Goal: Information Seeking & Learning: Understand process/instructions

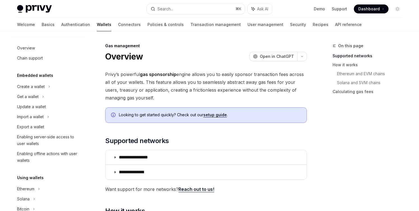
scroll to position [269, 0]
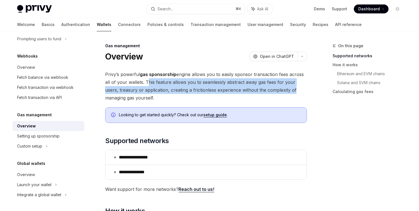
drag, startPoint x: 144, startPoint y: 81, endPoint x: 279, endPoint y: 89, distance: 135.3
click at [279, 89] on span "Privy’s powerful gas sponsorship engine allows you to easily sponsor transactio…" at bounding box center [206, 85] width 202 height 31
click at [168, 89] on span "Privy’s powerful gas sponsorship engine allows you to easily sponsor transactio…" at bounding box center [206, 85] width 202 height 31
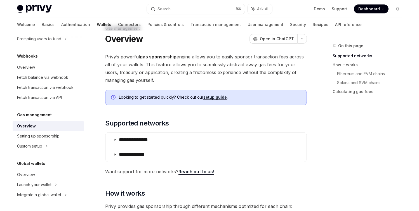
scroll to position [45, 0]
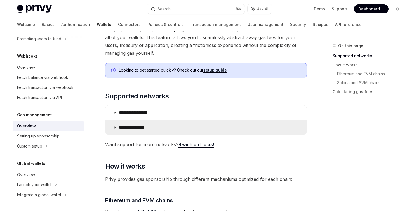
click at [153, 128] on p "**********" at bounding box center [137, 128] width 36 height 6
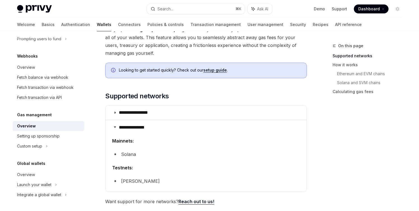
scroll to position [55, 0]
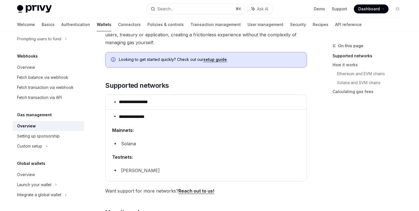
click at [134, 145] on li "Solana" at bounding box center [206, 144] width 188 height 8
drag, startPoint x: 139, startPoint y: 171, endPoint x: 154, endPoint y: 150, distance: 26.2
click at [139, 171] on li "[PERSON_NAME]" at bounding box center [206, 171] width 188 height 8
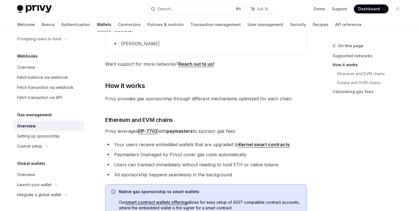
scroll to position [190, 0]
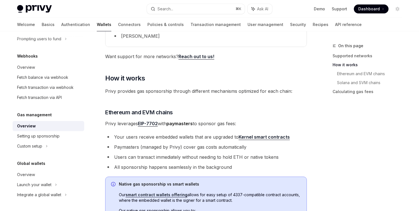
click at [152, 124] on link "EIP-7702" at bounding box center [148, 124] width 20 height 6
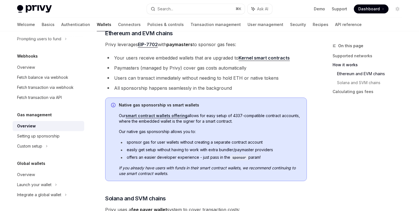
scroll to position [270, 0]
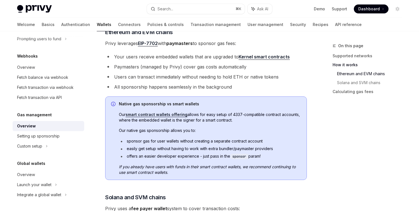
click at [209, 141] on li "sponsor gas for user wallets without creating a separate contract account" at bounding box center [210, 141] width 182 height 6
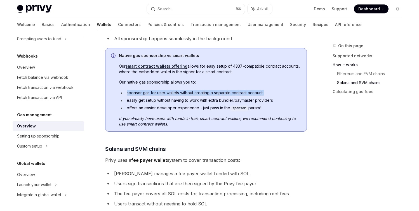
scroll to position [371, 0]
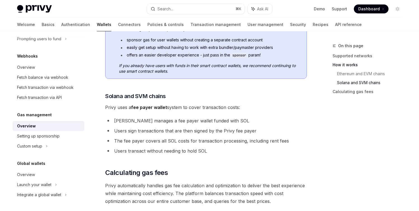
click at [223, 154] on li "Users transact without needing to hold SOL" at bounding box center [206, 151] width 202 height 8
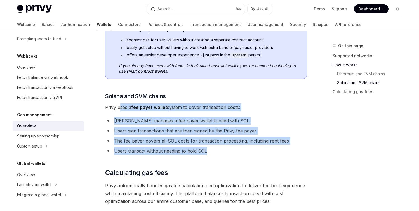
drag, startPoint x: 205, startPoint y: 147, endPoint x: 121, endPoint y: 110, distance: 92.0
click at [180, 126] on ul "[PERSON_NAME] manages a fee payer wallet funded with SOL Users sign transaction…" at bounding box center [206, 136] width 202 height 38
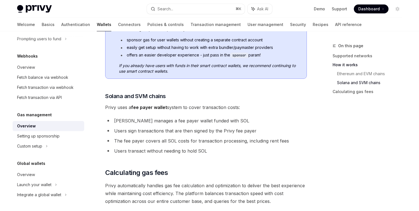
scroll to position [438, 0]
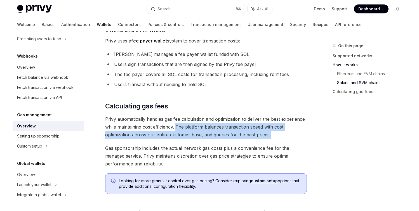
drag, startPoint x: 178, startPoint y: 126, endPoint x: 276, endPoint y: 136, distance: 98.1
click at [276, 136] on span "Privy automatically handles gas fee calculation and optimization to deliver the…" at bounding box center [206, 126] width 202 height 23
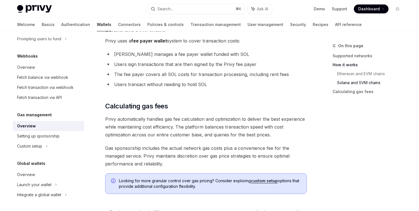
click at [284, 145] on span "Gas sponsorship includes the actual network gas costs plus a convenience fee fo…" at bounding box center [206, 155] width 202 height 23
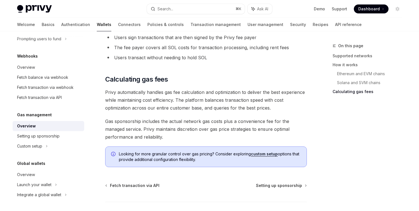
scroll to position [471, 0]
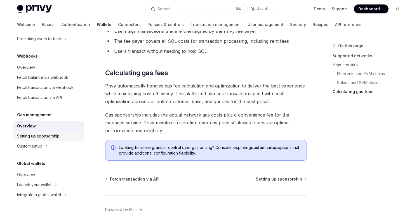
click at [60, 132] on link "Setting up sponsorship" at bounding box center [49, 136] width 72 height 10
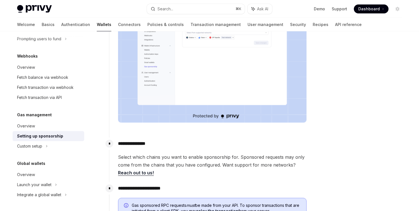
scroll to position [206, 0]
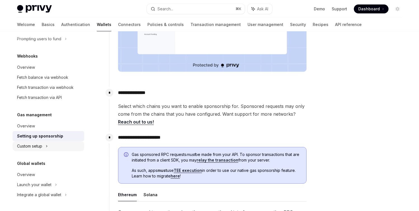
click at [37, 147] on div "Custom setup" at bounding box center [29, 146] width 25 height 7
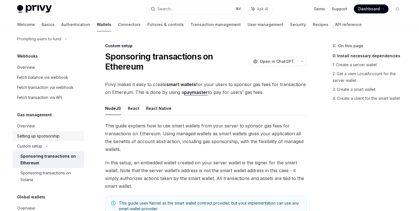
click at [50, 136] on div "Setting up sponsorship" at bounding box center [38, 136] width 43 height 7
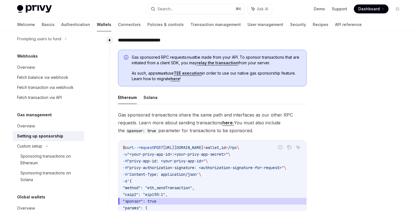
scroll to position [346, 0]
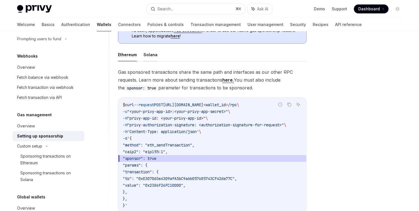
click at [152, 54] on button "Solana" at bounding box center [150, 54] width 14 height 13
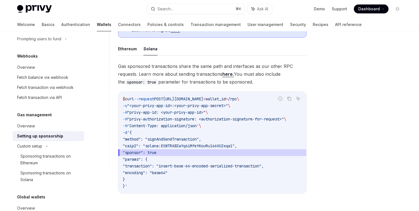
scroll to position [351, 0]
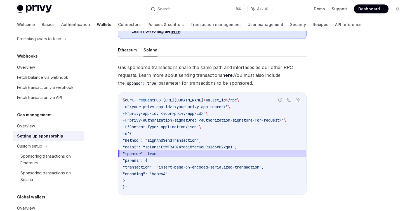
click at [143, 120] on span ""privy-authorization-signature: <authorization-signature-for-request>"" at bounding box center [205, 120] width 157 height 5
click at [143, 119] on span ""privy-authorization-signature: <authorization-signature-for-request>"" at bounding box center [205, 120] width 157 height 5
click at [166, 120] on span ""privy-authorization-signature: <authorization-signature-for-request>"" at bounding box center [205, 120] width 157 height 5
click at [188, 122] on span ""privy-authorization-signature: <authorization-signature-for-request>"" at bounding box center [205, 120] width 157 height 5
click at [147, 127] on span "'Content-Type: application/json'" at bounding box center [163, 126] width 72 height 5
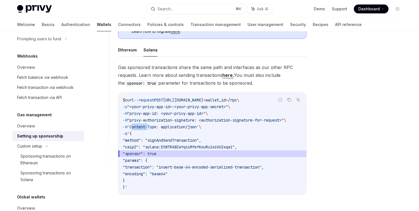
drag, startPoint x: 147, startPoint y: 127, endPoint x: 161, endPoint y: 126, distance: 13.8
click at [147, 127] on span "'Content-Type: application/json'" at bounding box center [163, 126] width 72 height 5
click at [164, 126] on span "'Content-Type: application/json'" at bounding box center [163, 126] width 72 height 5
click at [186, 127] on span "'Content-Type: application/json'" at bounding box center [163, 126] width 72 height 5
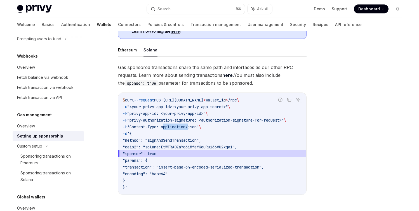
click at [186, 127] on span "'Content-Type: application/json'" at bounding box center [163, 126] width 72 height 5
click at [199, 128] on span "'Content-Type: application/json'" at bounding box center [163, 126] width 72 height 5
click at [204, 146] on span ""caip2": "solana:EtWTRABZaYq6iMfeYKouRu166VU2xqa1"," at bounding box center [180, 147] width 114 height 5
click at [220, 151] on span ""sponsor": true" at bounding box center [212, 153] width 179 height 7
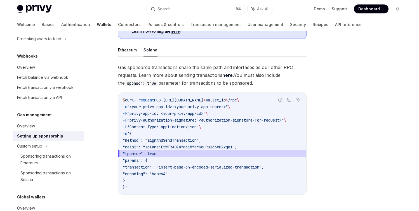
drag, startPoint x: 137, startPoint y: 133, endPoint x: 154, endPoint y: 182, distance: 51.0
click at [150, 180] on code "$ curl --request POST [URL][DOMAIN_NAME] < wallet_i d > /rpc \ -u "<your-privy-…" at bounding box center [212, 144] width 179 height 94
click at [182, 186] on code "$ curl --request POST [URL][DOMAIN_NAME] < wallet_i d > /rpc \ -u "<your-privy-…" at bounding box center [212, 144] width 179 height 94
click at [174, 166] on span ""transaction": "insert-base-64-encoded-serialized-transaction"," at bounding box center [193, 167] width 141 height 5
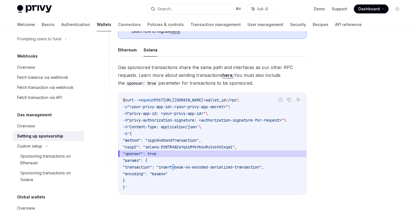
click at [174, 166] on span ""transaction": "insert-base-64-encoded-serialized-transaction"," at bounding box center [193, 167] width 141 height 5
click at [159, 174] on span ""encoding": "base64"" at bounding box center [145, 173] width 45 height 5
click at [168, 175] on span ""encoding": "base64"" at bounding box center [145, 173] width 45 height 5
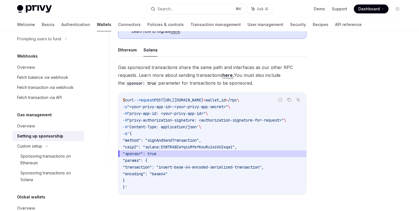
click at [147, 160] on span ""params": {" at bounding box center [135, 160] width 25 height 5
click at [145, 162] on span ""params": {" at bounding box center [135, 160] width 25 height 5
click at [169, 168] on span ""transaction": "insert-base-64-encoded-serialized-transaction"," at bounding box center [193, 167] width 141 height 5
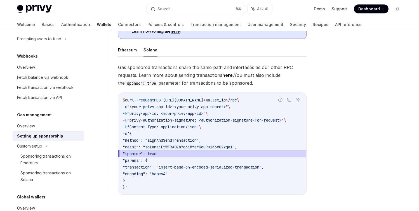
click at [163, 173] on span ""encoding": "base64"" at bounding box center [145, 173] width 45 height 5
click at [168, 174] on span ""encoding": "base64"" at bounding box center [145, 173] width 45 height 5
click at [150, 154] on span ""sponsor": true" at bounding box center [140, 153] width 34 height 5
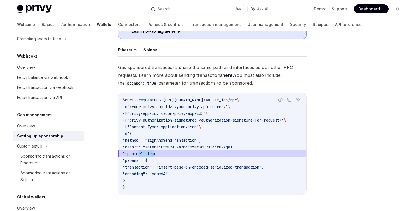
click at [156, 155] on span ""sponsor": true" at bounding box center [140, 153] width 34 height 5
click at [176, 170] on span ""transaction": "insert-base-64-encoded-serialized-transaction"," at bounding box center [193, 167] width 141 height 5
click at [168, 172] on span ""encoding": "base64"" at bounding box center [145, 173] width 45 height 5
drag, startPoint x: 180, startPoint y: 166, endPoint x: 303, endPoint y: 169, distance: 123.4
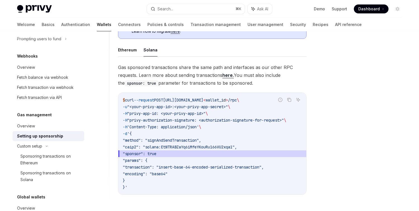
click at [302, 169] on code "$ curl --request POST [URL][DOMAIN_NAME] < wallet_i d > /rpc \ -u "<your-privy-…" at bounding box center [212, 144] width 179 height 94
click at [171, 147] on span ""caip2": "solana:EtWTRABZaYq6iMfeYKouRu166VU2xqa1"," at bounding box center [180, 147] width 114 height 5
click at [208, 148] on span ""caip2": "solana:EtWTRABZaYq6iMfeYKouRu166VU2xqa1"," at bounding box center [180, 147] width 114 height 5
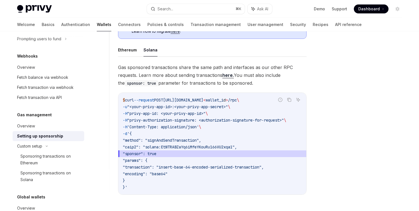
click at [141, 146] on span ""caip2": "solana:EtWTRABZaYq6iMfeYKouRu166VU2xqa1"," at bounding box center [180, 147] width 114 height 5
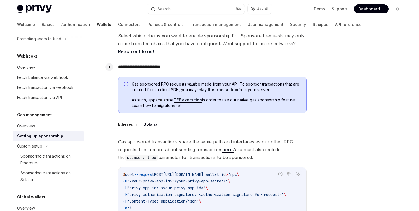
scroll to position [275, 0]
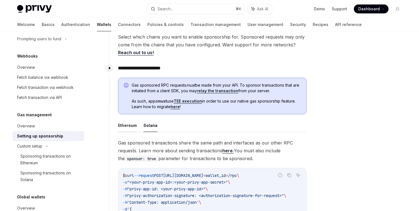
click at [124, 131] on button "Ethereum" at bounding box center [127, 125] width 19 height 13
click at [130, 130] on button "Ethereum" at bounding box center [127, 125] width 19 height 13
click at [152, 128] on button "Solana" at bounding box center [150, 125] width 14 height 13
drag, startPoint x: 152, startPoint y: 128, endPoint x: 129, endPoint y: 126, distance: 22.7
click at [129, 126] on button "Ethereum" at bounding box center [127, 125] width 19 height 13
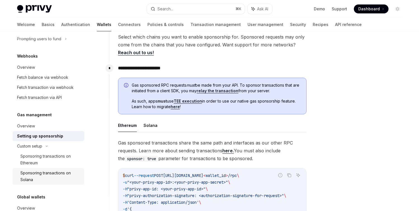
click at [48, 174] on div "Sponsoring transactions on Solana" at bounding box center [50, 176] width 60 height 13
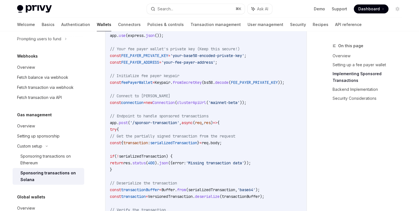
scroll to position [1093, 0]
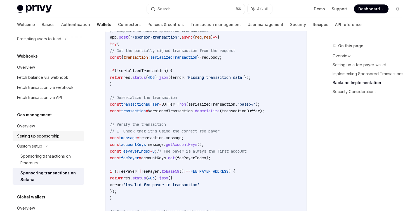
click at [39, 136] on div "Setting up sponsorship" at bounding box center [38, 136] width 43 height 7
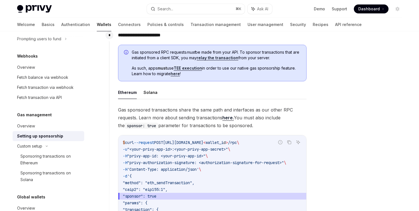
scroll to position [354, 0]
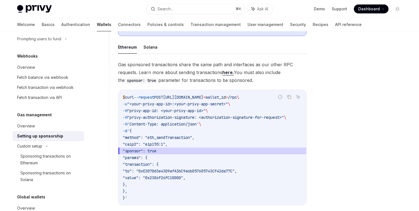
click at [159, 72] on span "Gas sponsored transactions share the same path and interfaces as our other RPC …" at bounding box center [212, 72] width 189 height 23
click at [214, 74] on span "Gas sponsored transactions share the same path and interfaces as our other RPC …" at bounding box center [212, 72] width 189 height 23
click at [190, 73] on span "Gas sponsored transactions share the same path and interfaces as our other RPC …" at bounding box center [212, 72] width 189 height 23
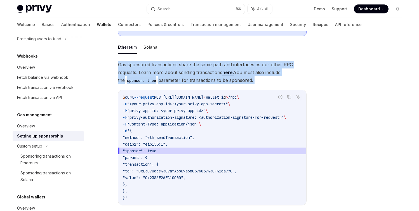
click at [190, 73] on span "Gas sponsored transactions share the same path and interfaces as our other RPC …" at bounding box center [212, 72] width 189 height 23
click at [200, 77] on span "Gas sponsored transactions share the same path and interfaces as our other RPC …" at bounding box center [212, 72] width 189 height 23
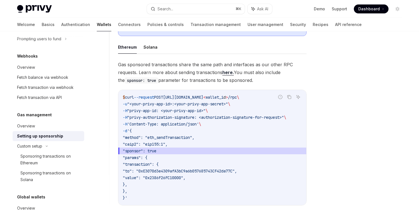
click at [182, 73] on span "Gas sponsored transactions share the same path and interfaces as our other RPC …" at bounding box center [212, 72] width 189 height 23
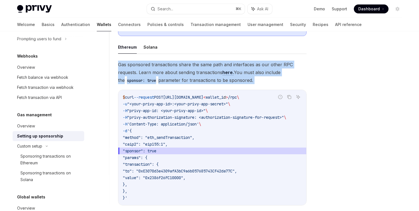
click at [182, 73] on span "Gas sponsored transactions share the same path and interfaces as our other RPC …" at bounding box center [212, 72] width 189 height 23
click at [188, 78] on span "Gas sponsored transactions share the same path and interfaces as our other RPC …" at bounding box center [212, 72] width 189 height 23
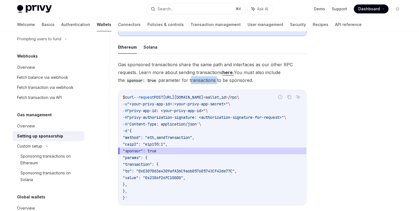
click at [188, 78] on span "Gas sponsored transactions share the same path and interfaces as our other RPC …" at bounding box center [212, 72] width 189 height 23
click at [203, 98] on span "[URL][DOMAIN_NAME]" at bounding box center [183, 97] width 40 height 5
click at [232, 74] on link "here." at bounding box center [227, 73] width 11 height 6
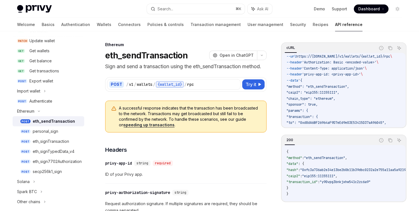
scroll to position [2, 0]
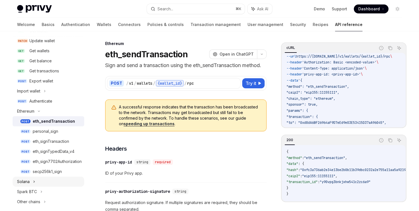
click at [31, 184] on div "Solana" at bounding box center [49, 182] width 72 height 10
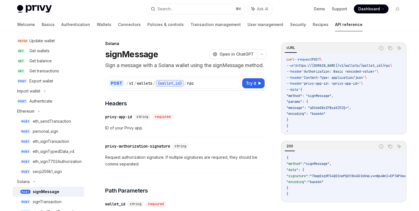
scroll to position [124, 0]
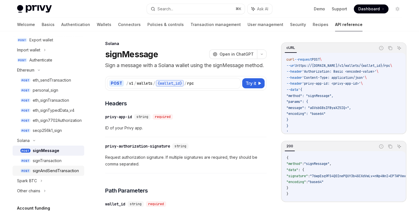
click at [62, 172] on div "signAndSendTransaction" at bounding box center [56, 171] width 46 height 7
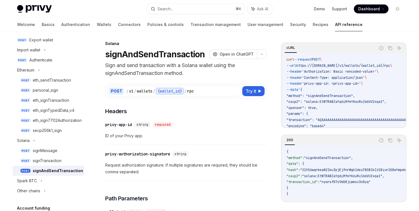
type textarea "*"
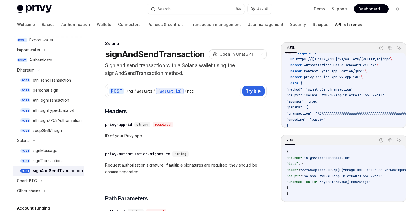
click at [298, 100] on span ""sponsor": true," at bounding box center [301, 101] width 31 height 4
click at [318, 100] on span ""sponsor": true," at bounding box center [301, 101] width 31 height 4
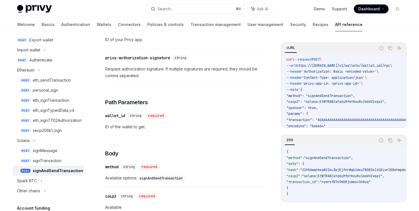
scroll to position [0, 0]
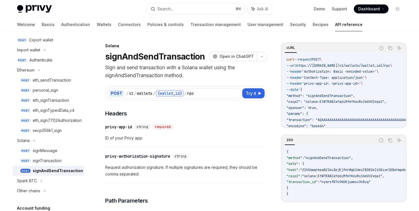
click at [195, 74] on p "Sign and send transaction with a Solana wallet using the signAndSendTransaction…" at bounding box center [185, 72] width 161 height 16
click at [174, 57] on h1 "signAndSendTransaction" at bounding box center [155, 56] width 100 height 10
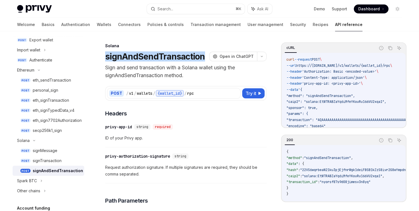
click at [174, 57] on h1 "signAndSendTransaction" at bounding box center [155, 56] width 100 height 10
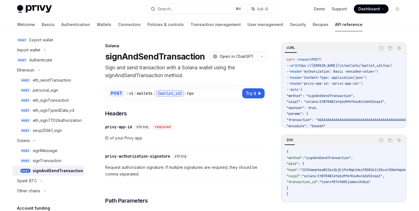
click at [168, 73] on p "Sign and send transaction with a Solana wallet using the signAndSendTransaction…" at bounding box center [185, 72] width 161 height 16
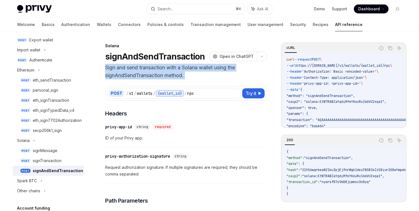
click at [168, 73] on p "Sign and send transaction with a Solana wallet using the signAndSendTransaction…" at bounding box center [185, 72] width 161 height 16
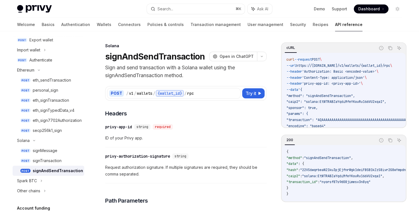
click at [215, 81] on div "POST / v1 / wallets / {wallet_id} / rpc Try it cURL Report incorrect code Copy …" at bounding box center [185, 89] width 161 height 21
